Goal: Task Accomplishment & Management: Use online tool/utility

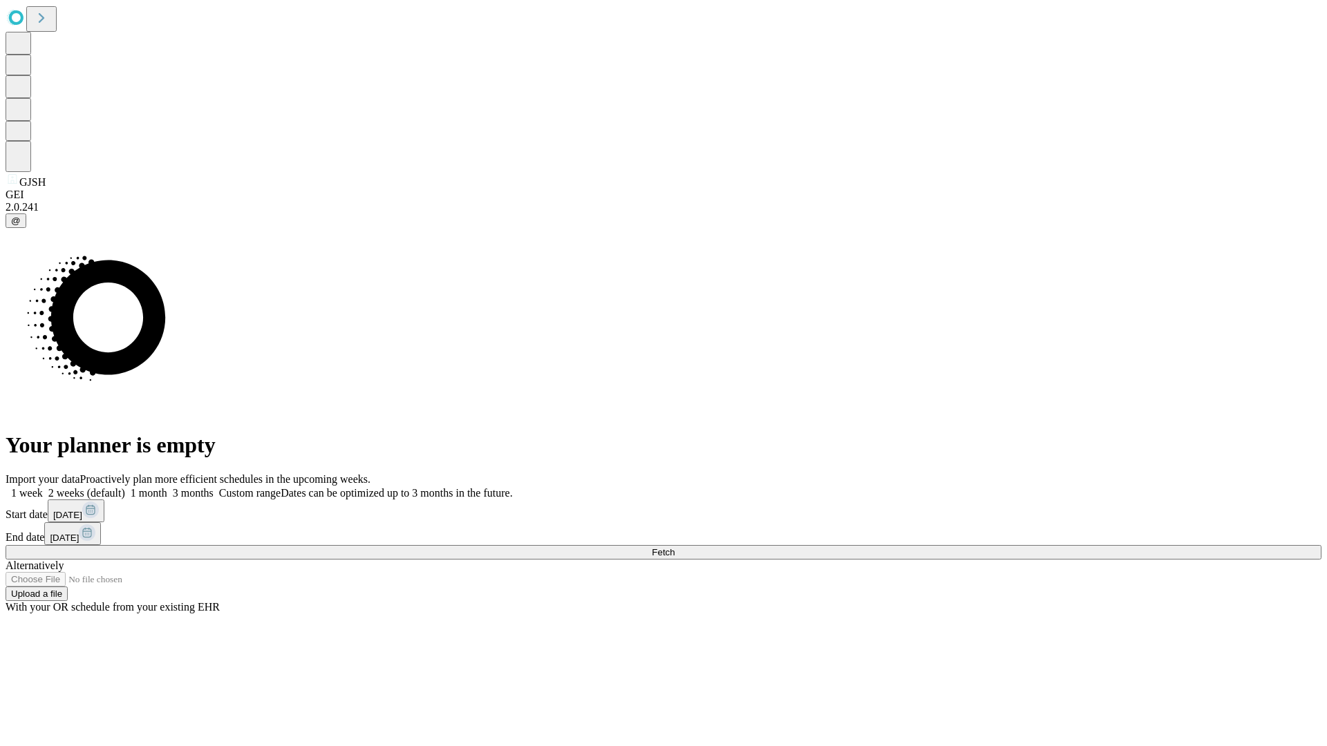
click at [675, 547] on span "Fetch" at bounding box center [663, 552] width 23 height 10
